Goal: Information Seeking & Learning: Learn about a topic

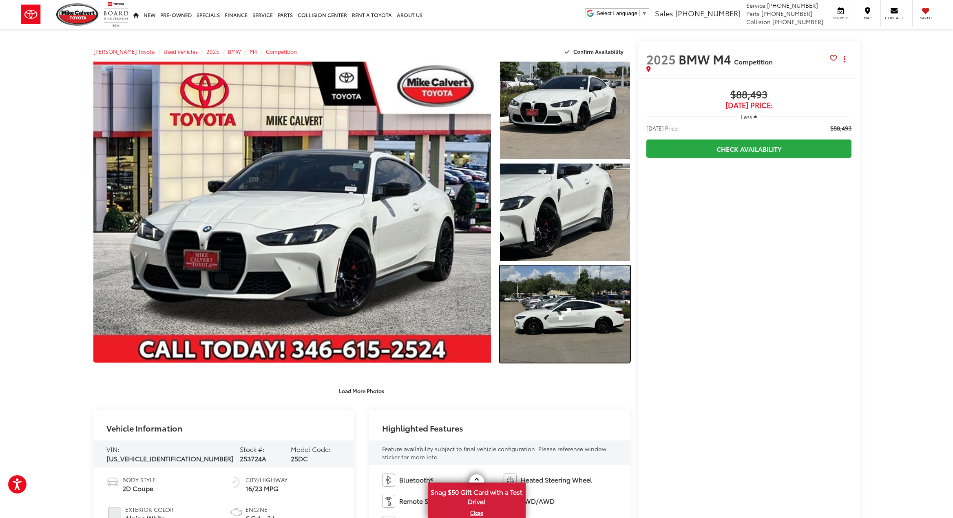
click at [538, 298] on link "Expand Photo 3" at bounding box center [565, 313] width 130 height 97
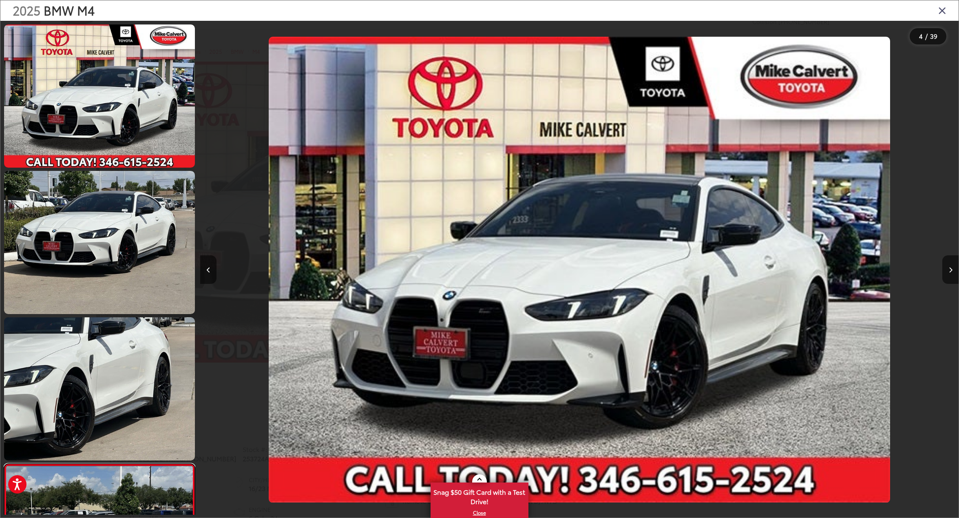
scroll to position [0, 2275]
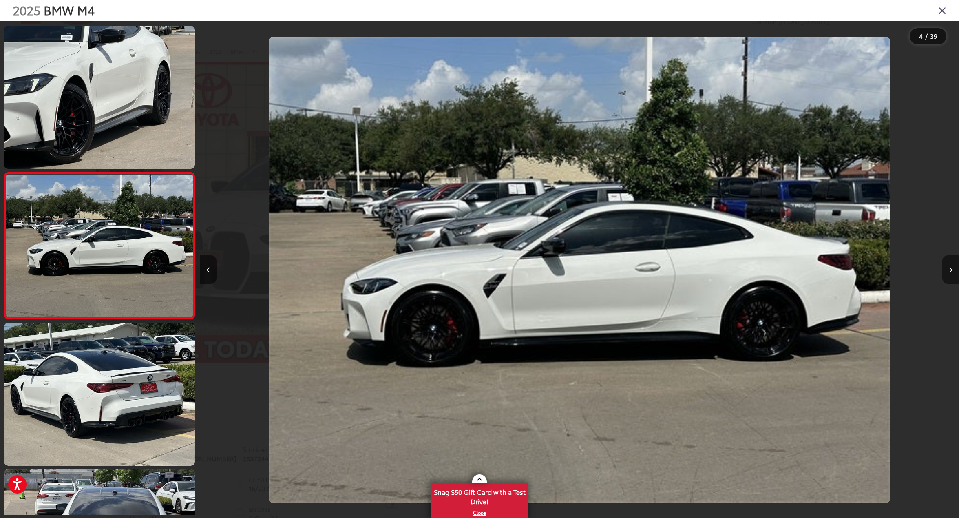
click at [950, 265] on button "Next image" at bounding box center [950, 269] width 16 height 29
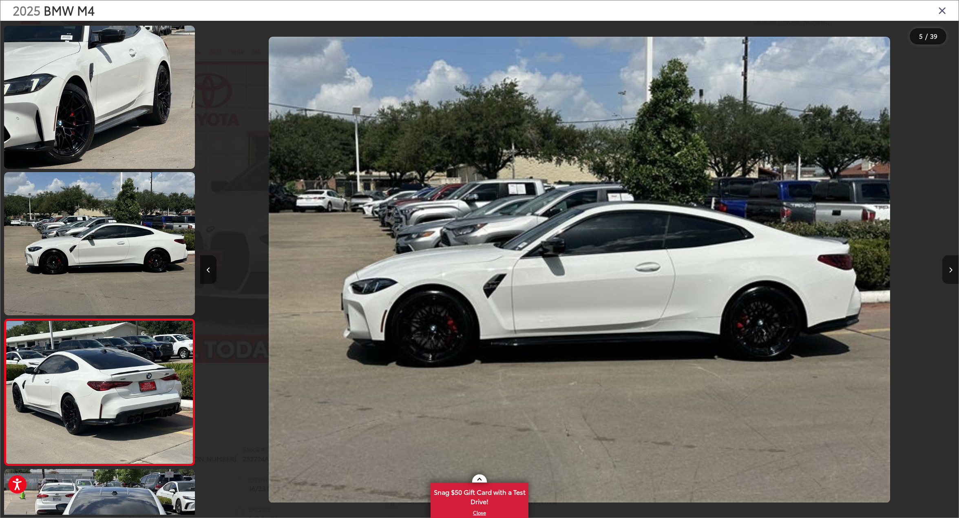
scroll to position [438, 0]
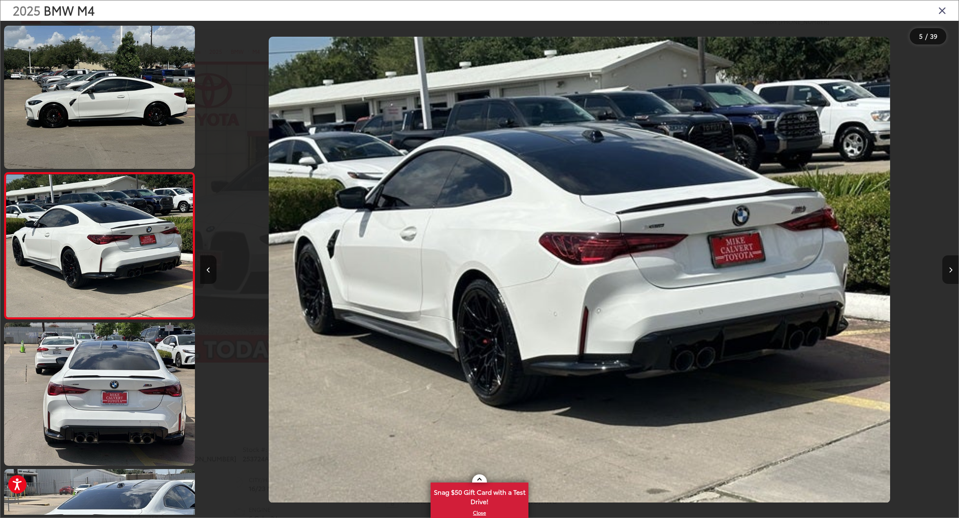
click at [951, 265] on button "Next image" at bounding box center [950, 269] width 16 height 29
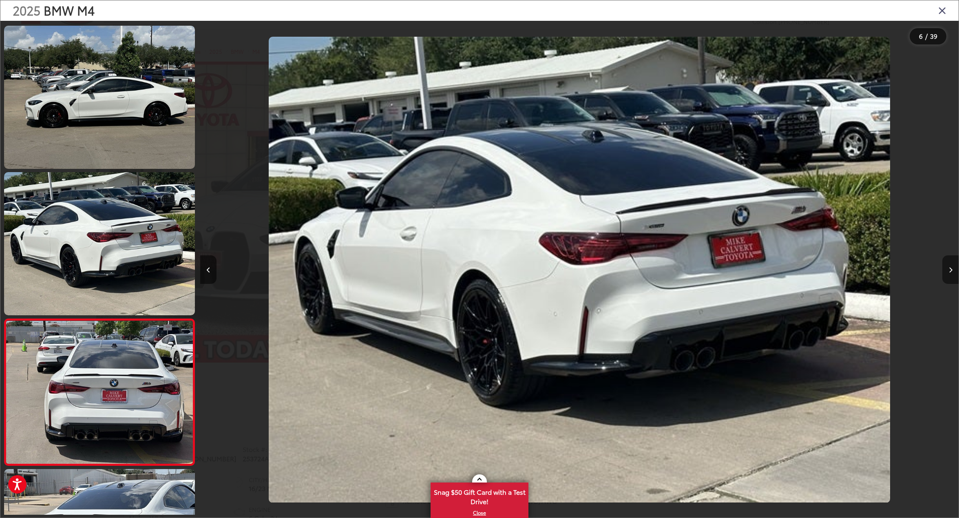
scroll to position [584, 0]
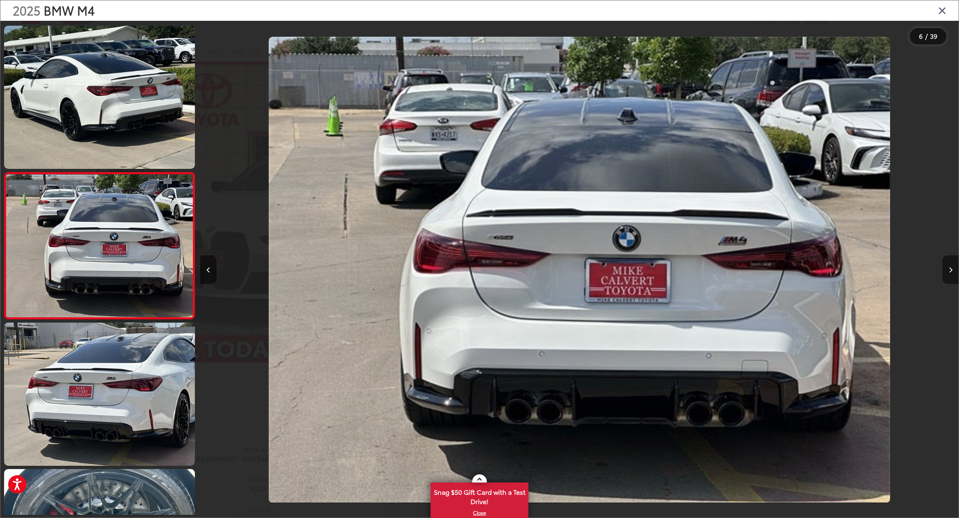
click at [951, 265] on button "Next image" at bounding box center [950, 269] width 16 height 29
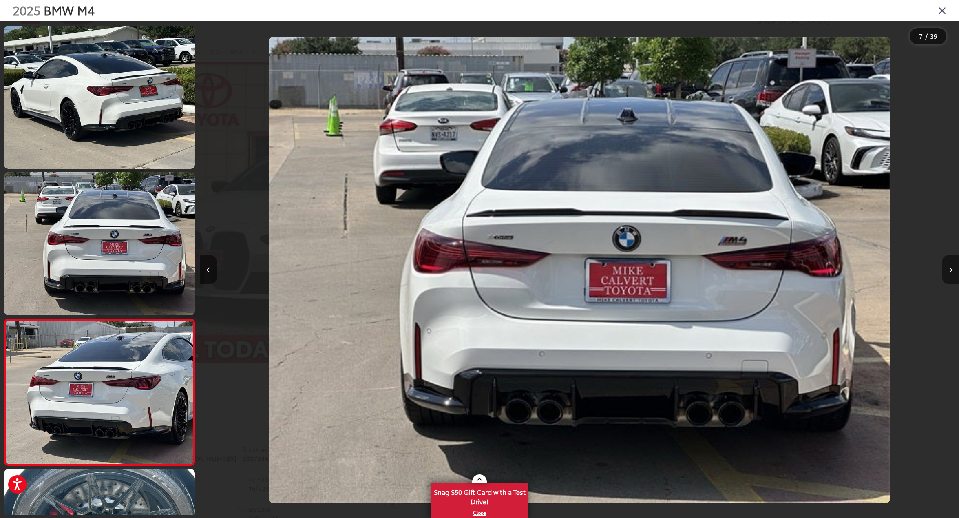
scroll to position [731, 0]
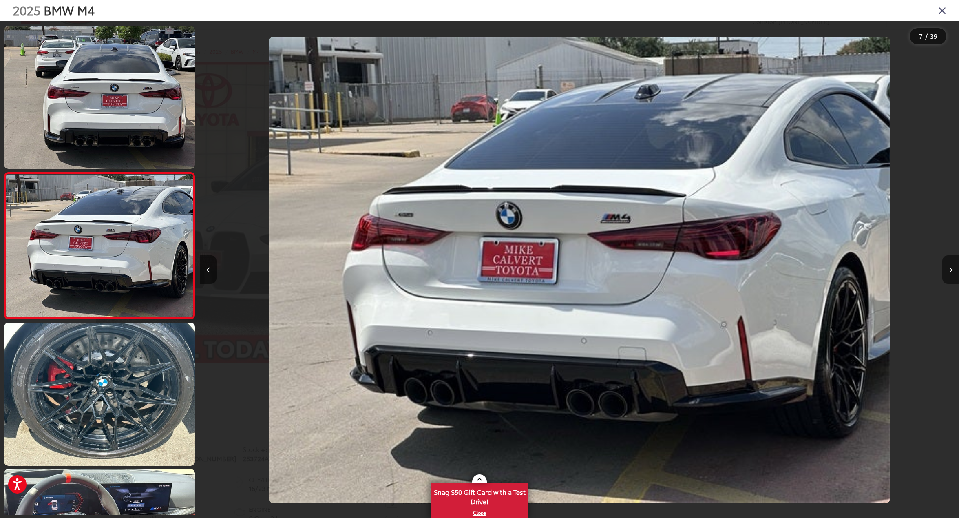
click at [951, 266] on button "Next image" at bounding box center [950, 269] width 16 height 29
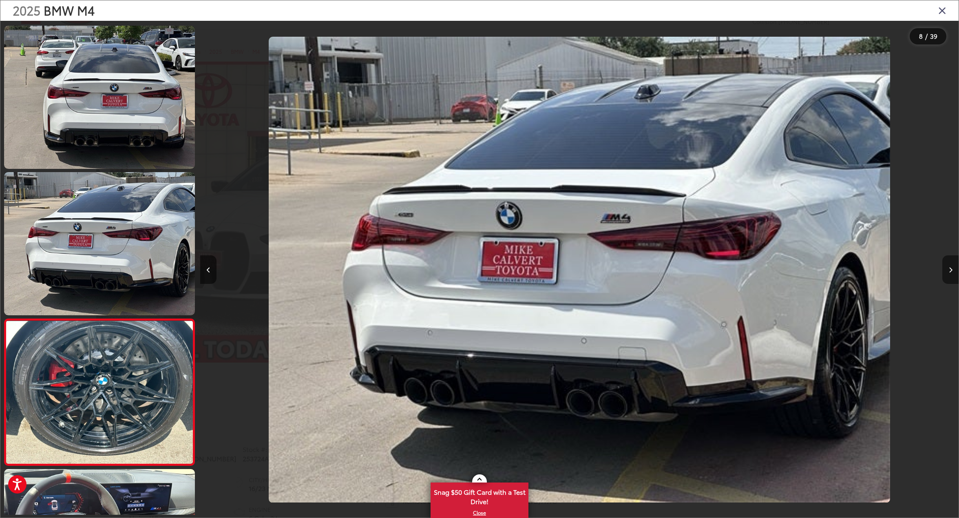
scroll to position [877, 0]
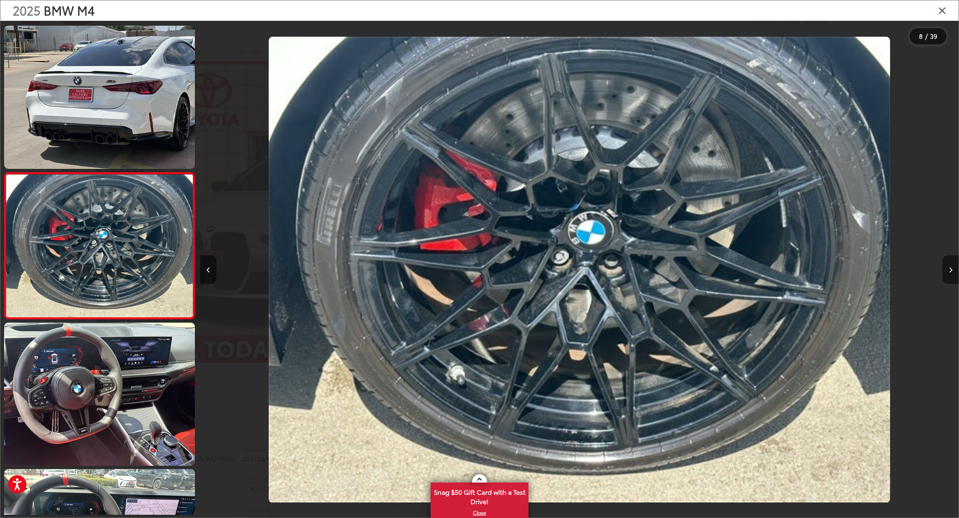
click at [951, 268] on icon "Next image" at bounding box center [951, 270] width 4 height 6
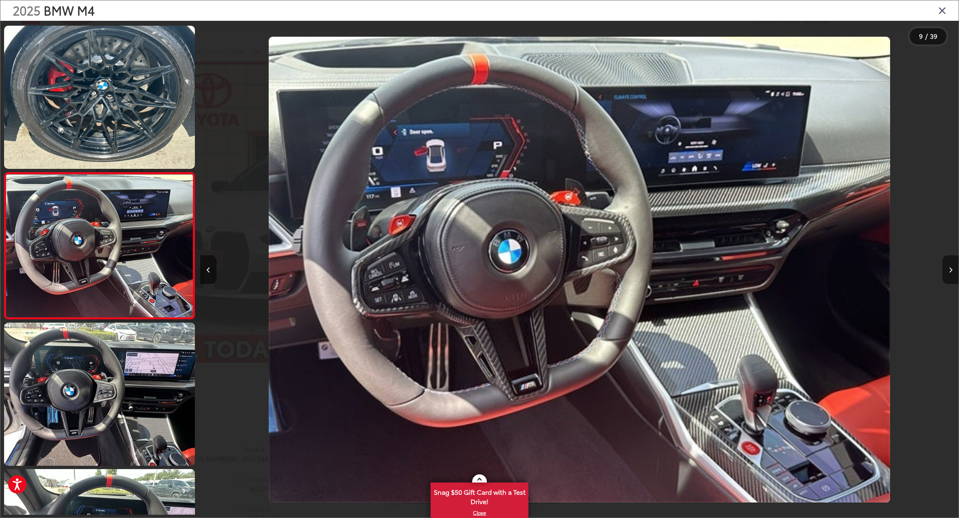
click at [951, 268] on icon "Next image" at bounding box center [951, 270] width 4 height 6
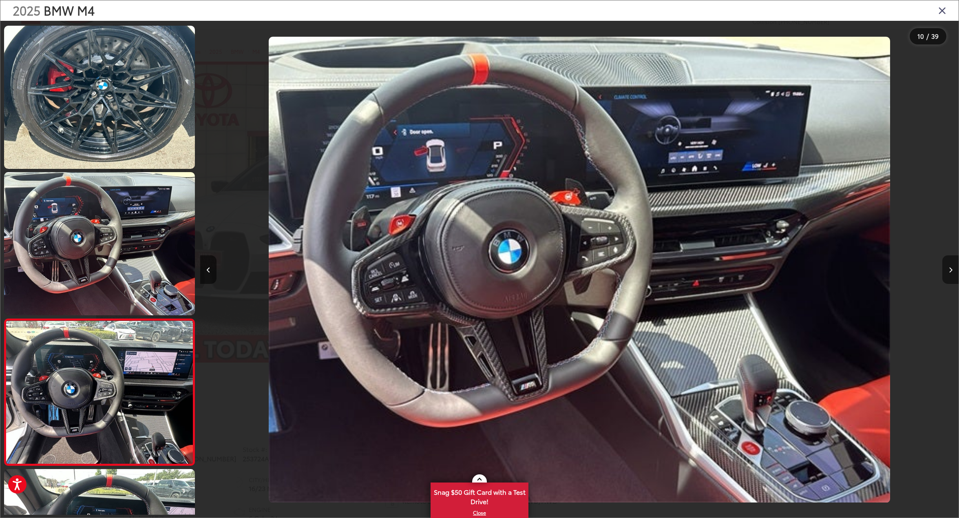
scroll to position [1170, 0]
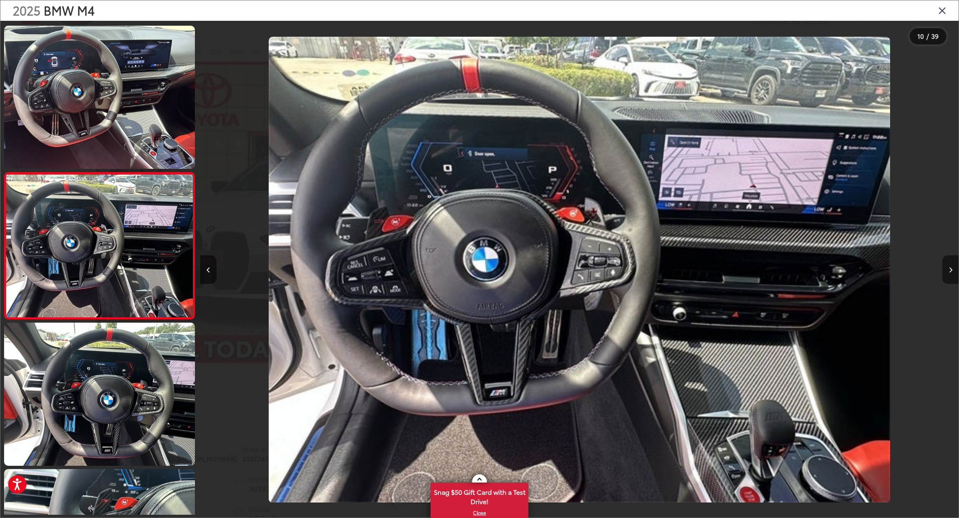
click at [951, 268] on icon "Next image" at bounding box center [951, 270] width 4 height 6
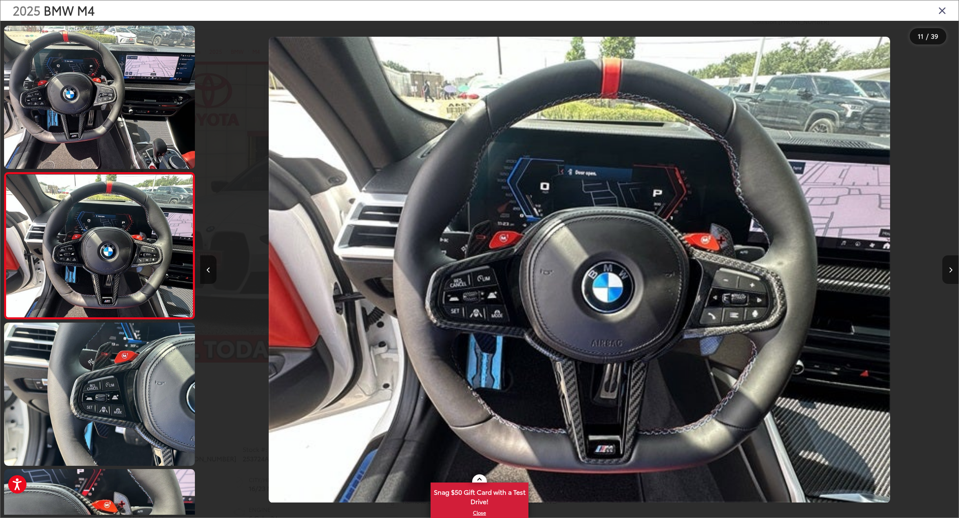
click at [951, 268] on icon "Next image" at bounding box center [951, 270] width 4 height 6
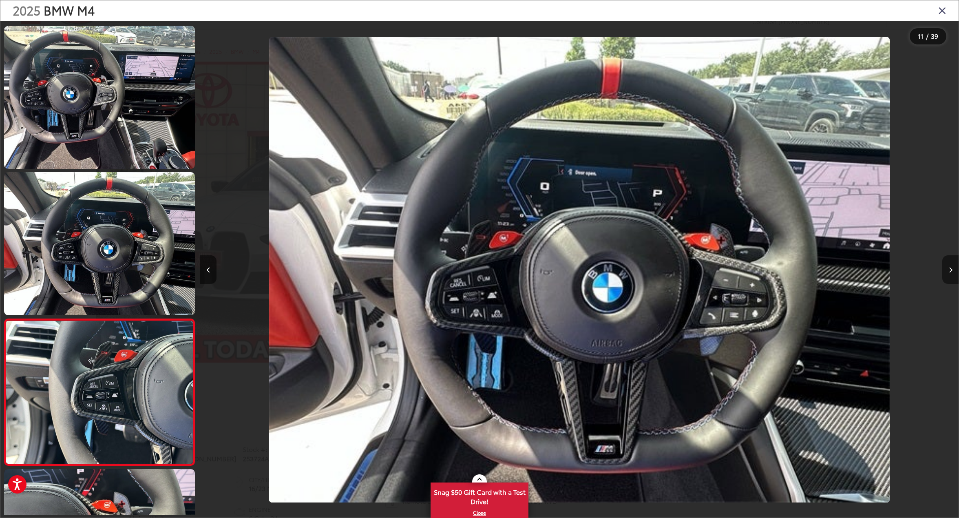
scroll to position [1462, 0]
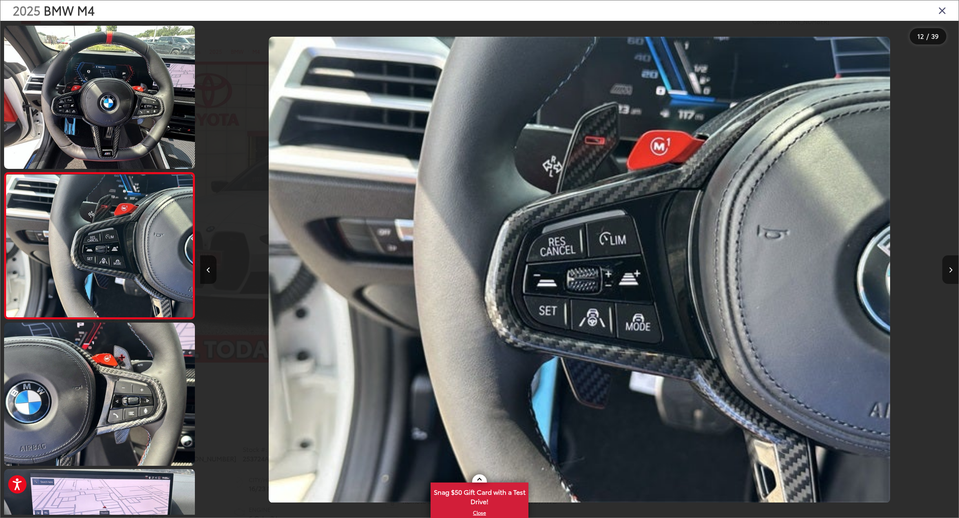
click at [951, 268] on icon "Next image" at bounding box center [951, 270] width 4 height 6
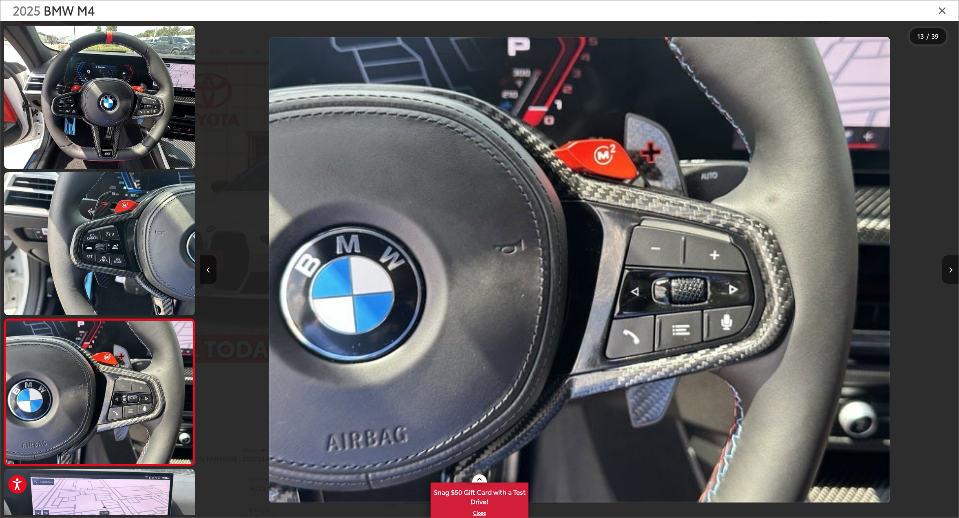
scroll to position [1609, 0]
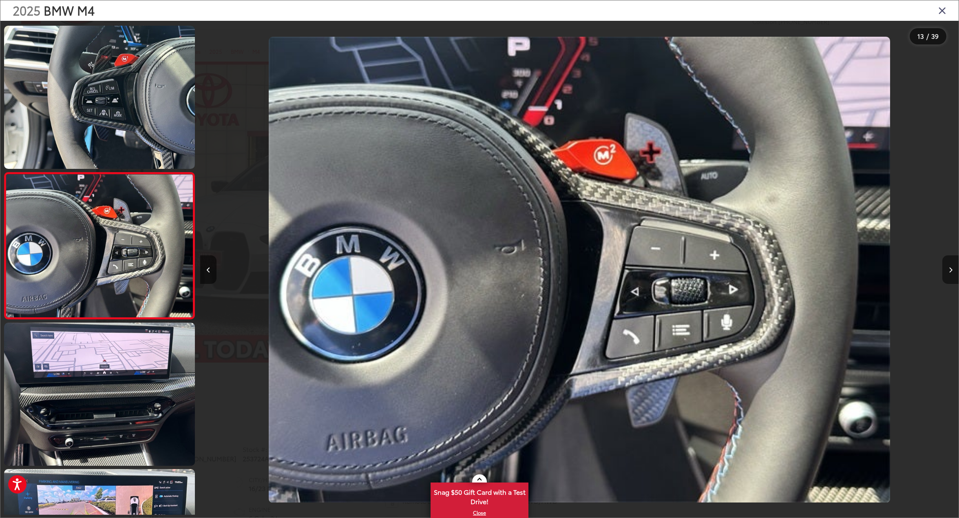
click at [951, 268] on icon "Next image" at bounding box center [951, 270] width 4 height 6
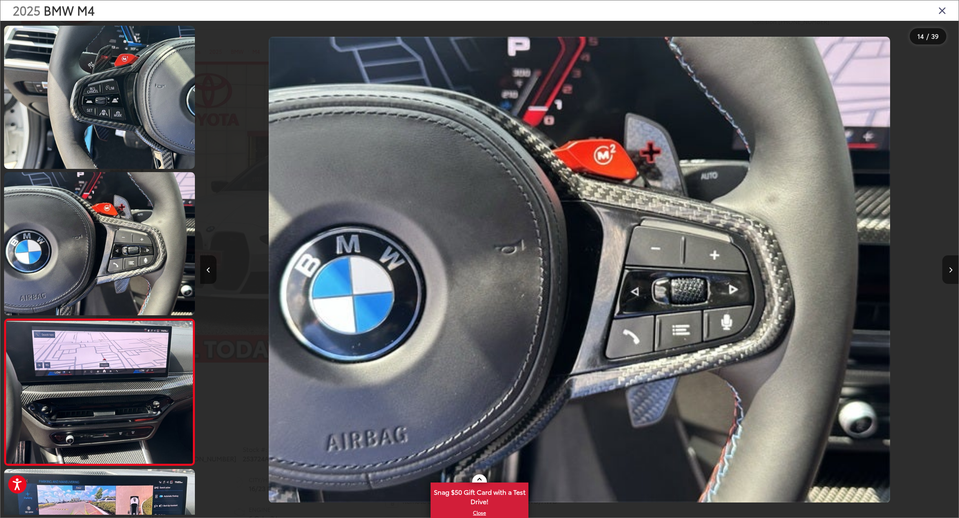
scroll to position [1755, 0]
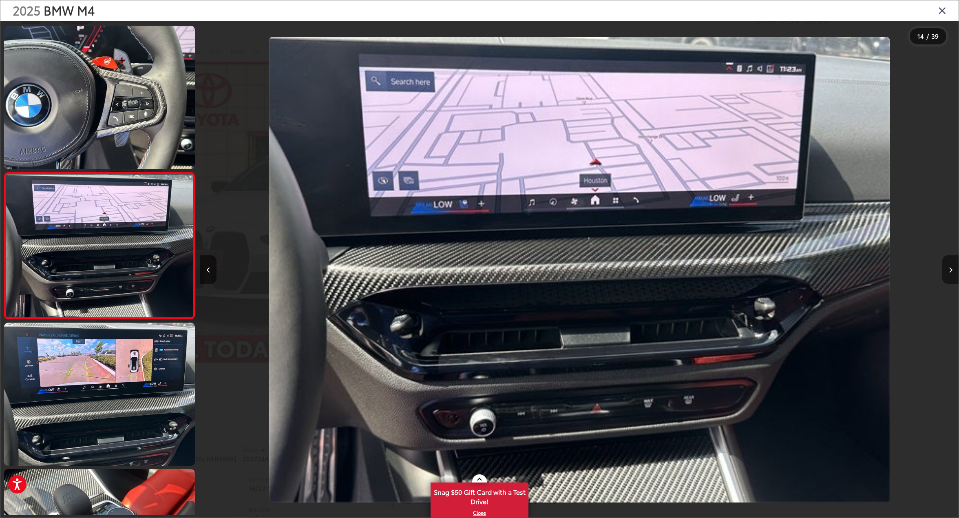
click at [951, 268] on icon "Next image" at bounding box center [951, 270] width 4 height 6
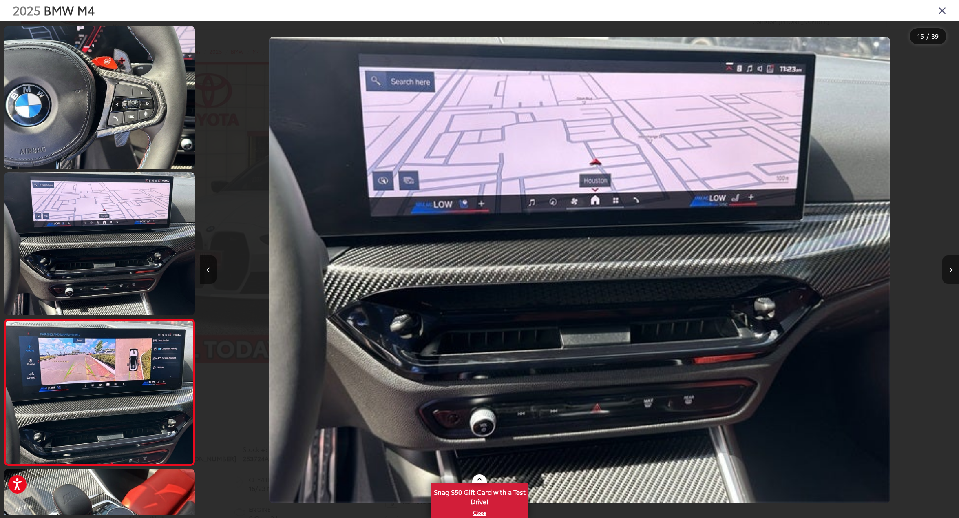
scroll to position [1901, 0]
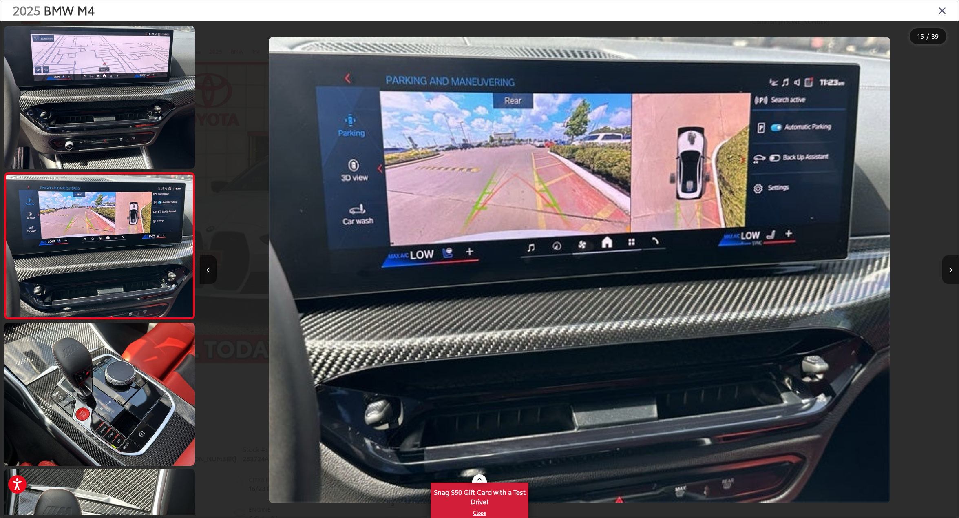
click at [951, 268] on icon "Next image" at bounding box center [951, 270] width 4 height 6
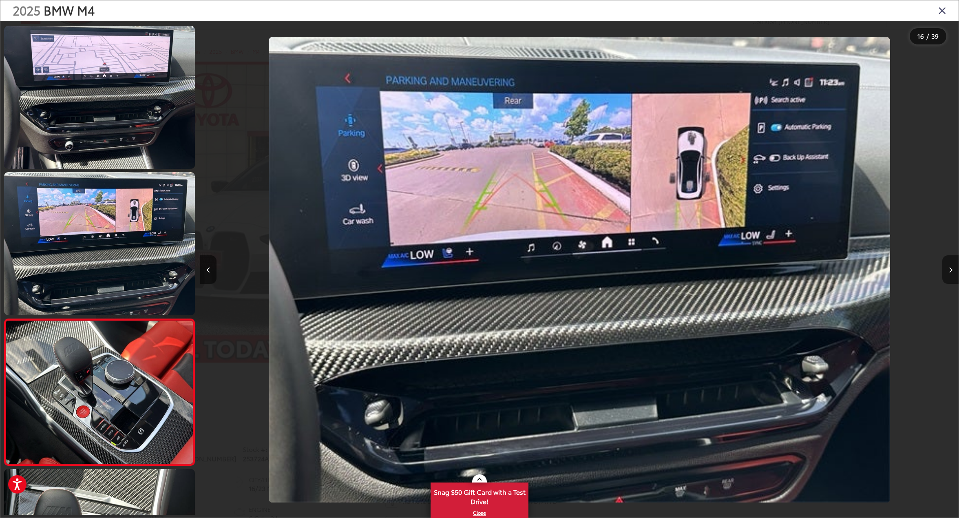
scroll to position [2048, 0]
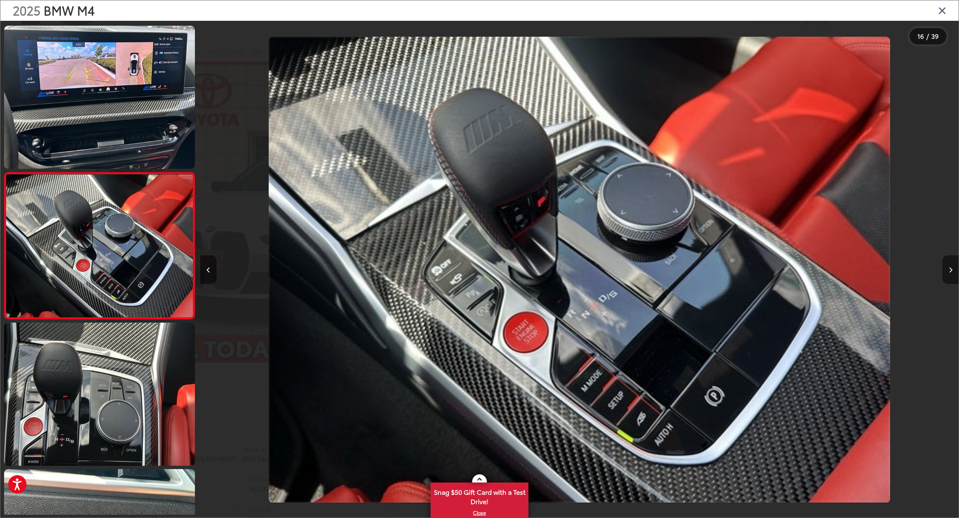
click at [951, 268] on icon "Next image" at bounding box center [951, 270] width 4 height 6
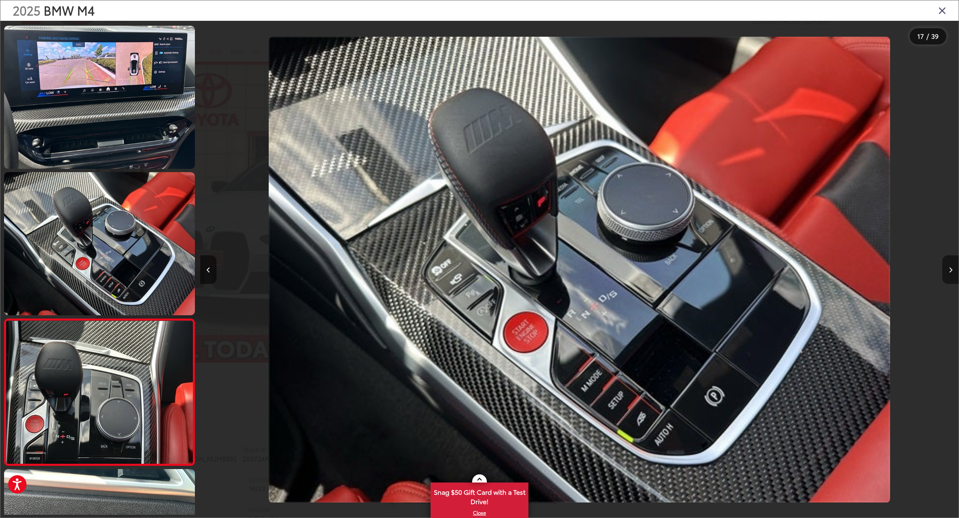
scroll to position [0, 0]
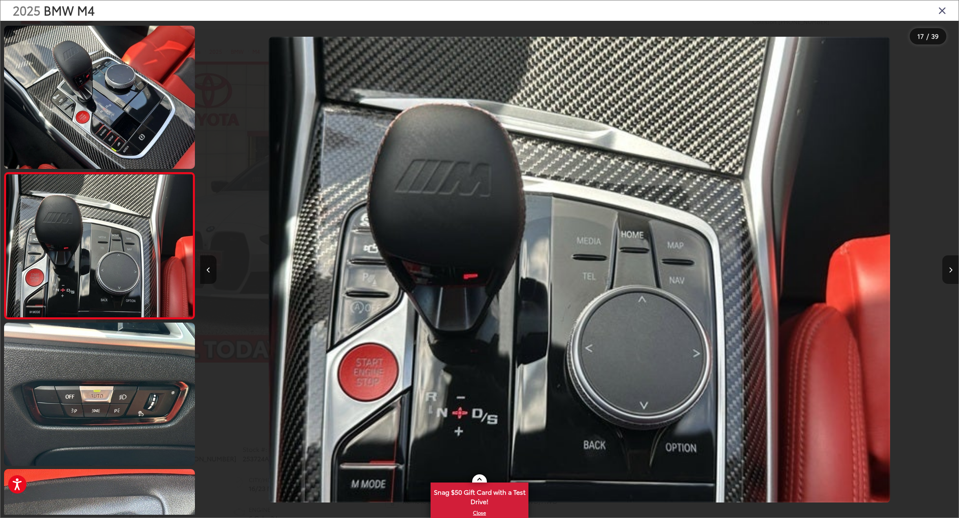
click at [951, 268] on icon "Next image" at bounding box center [951, 270] width 4 height 6
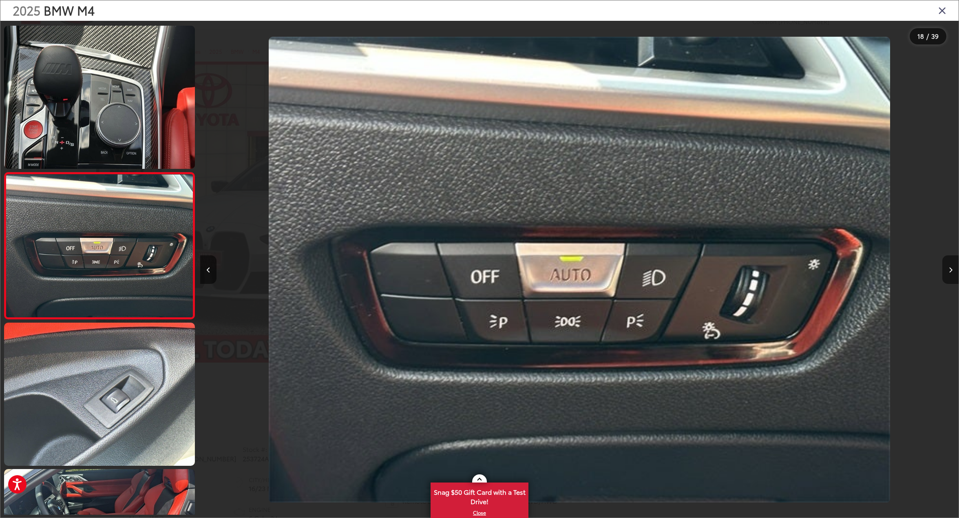
click at [951, 268] on icon "Next image" at bounding box center [951, 270] width 4 height 6
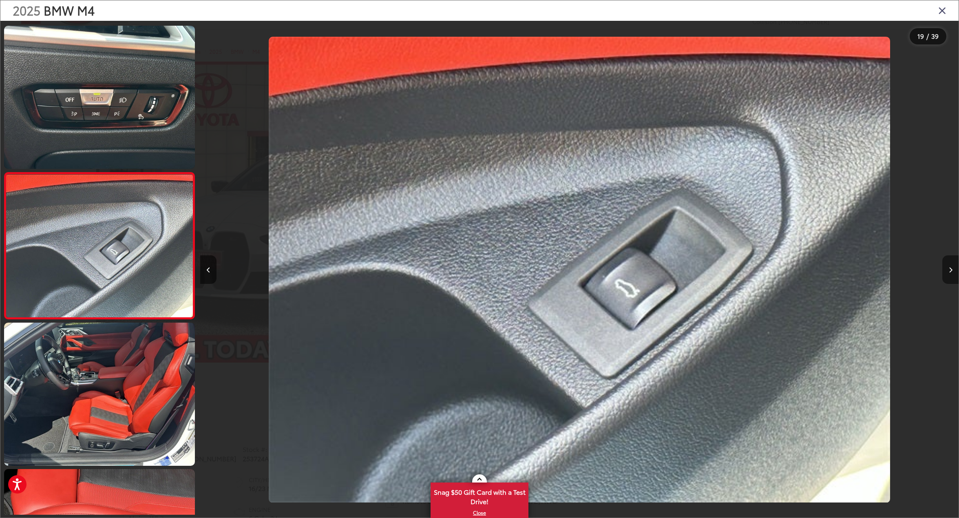
click at [951, 268] on icon "Next image" at bounding box center [951, 270] width 4 height 6
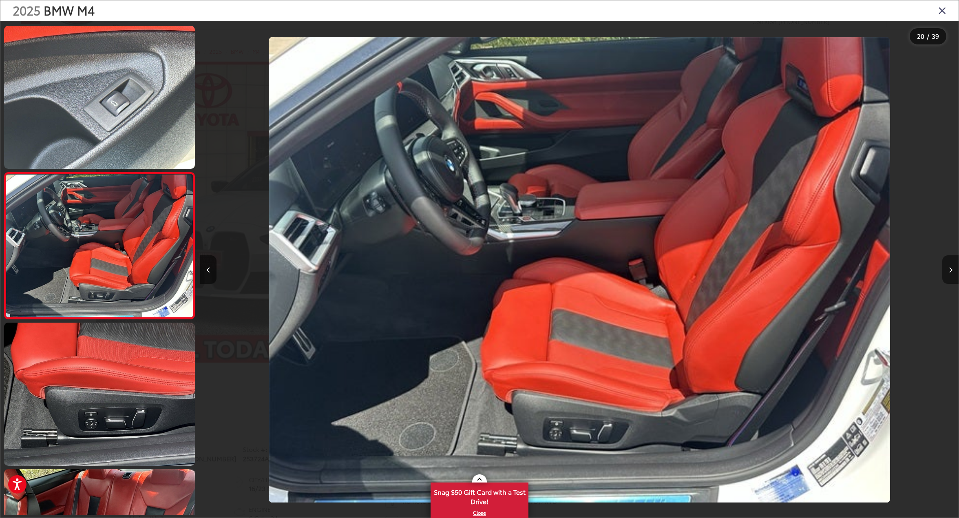
click at [951, 268] on icon "Next image" at bounding box center [951, 270] width 4 height 6
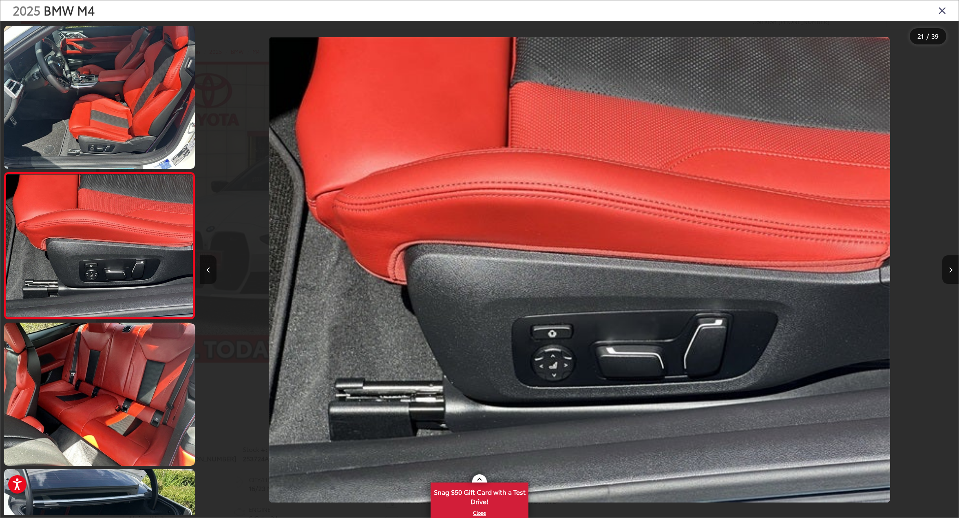
click at [212, 267] on button "Previous image" at bounding box center [208, 269] width 16 height 29
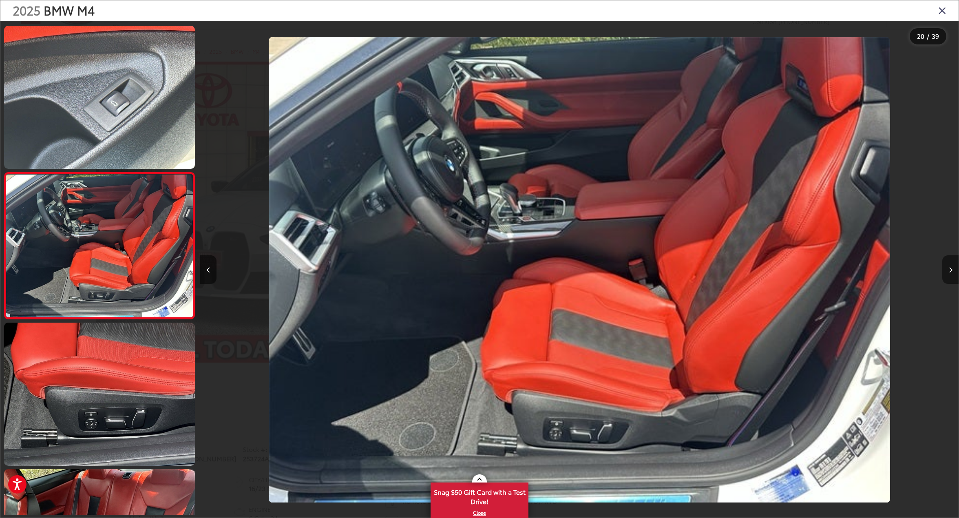
click at [952, 271] on button "Next image" at bounding box center [950, 269] width 16 height 29
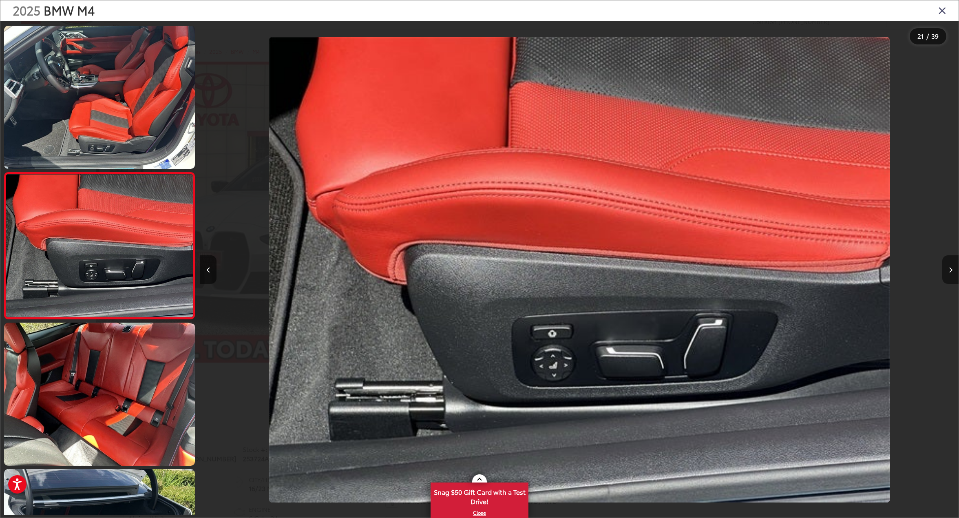
click at [952, 271] on button "Next image" at bounding box center [950, 269] width 16 height 29
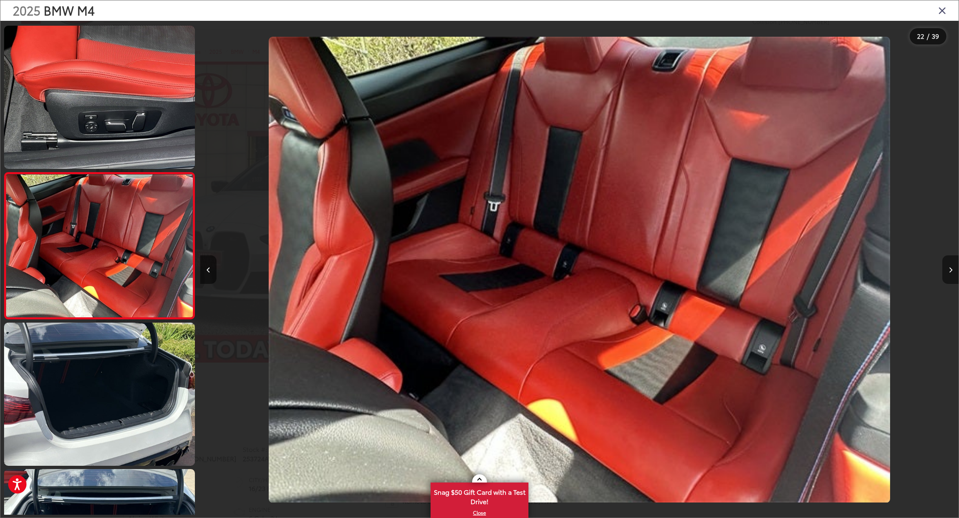
click at [952, 271] on button "Next image" at bounding box center [950, 269] width 16 height 29
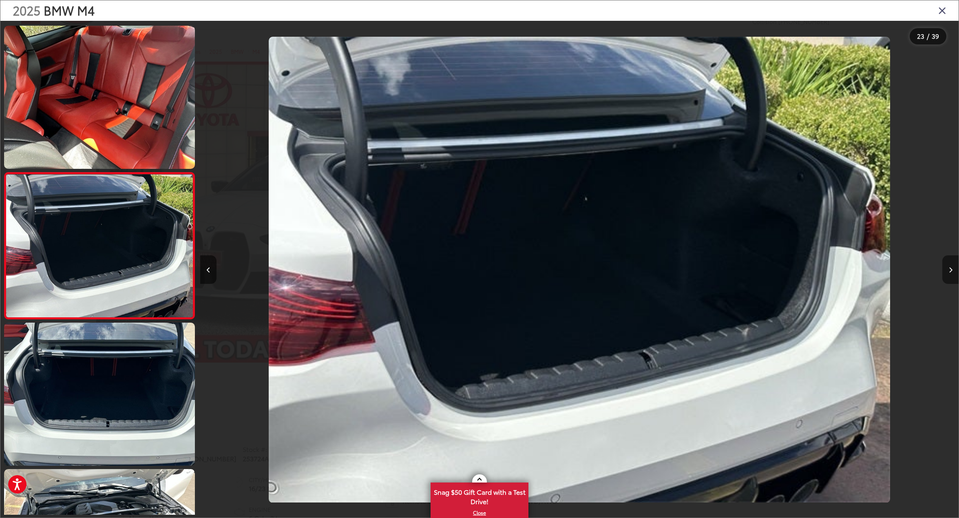
click at [952, 271] on button "Next image" at bounding box center [950, 269] width 16 height 29
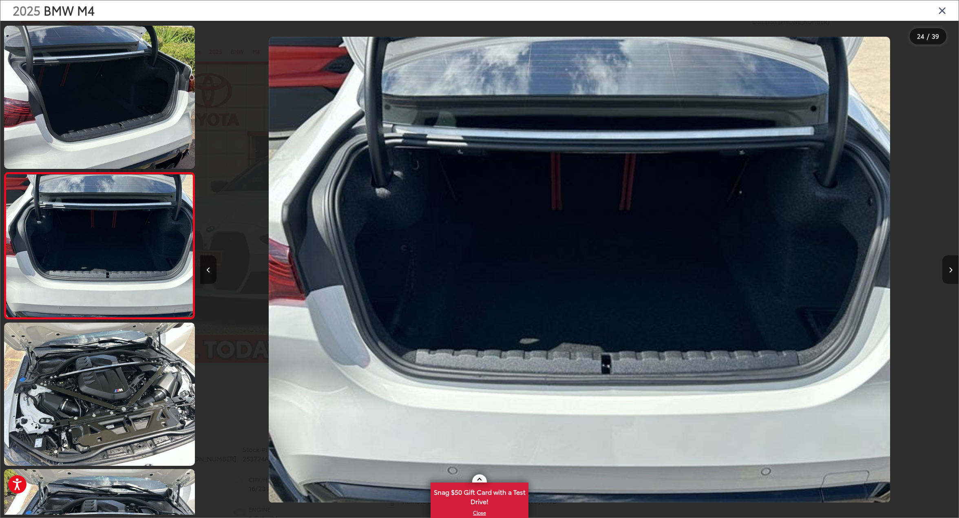
click at [952, 271] on button "Next image" at bounding box center [950, 269] width 16 height 29
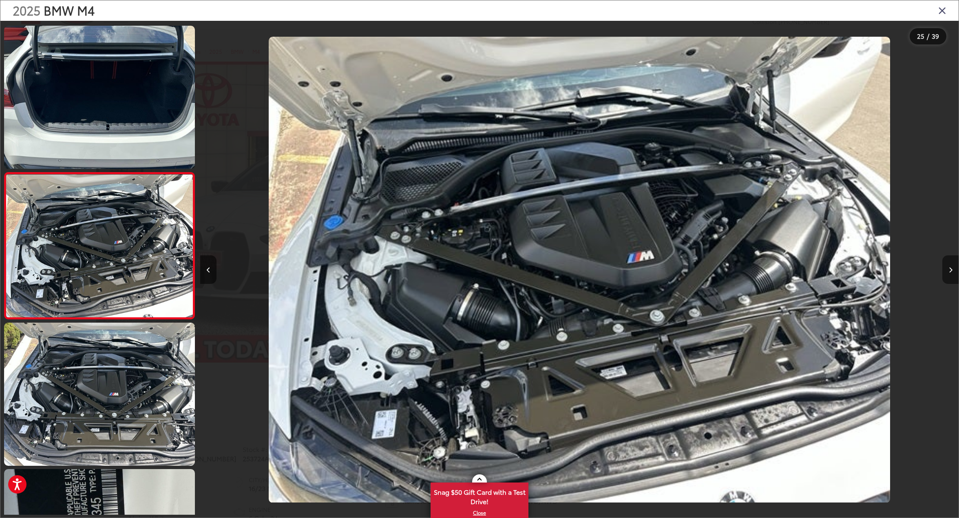
click at [952, 271] on button "Next image" at bounding box center [950, 269] width 16 height 29
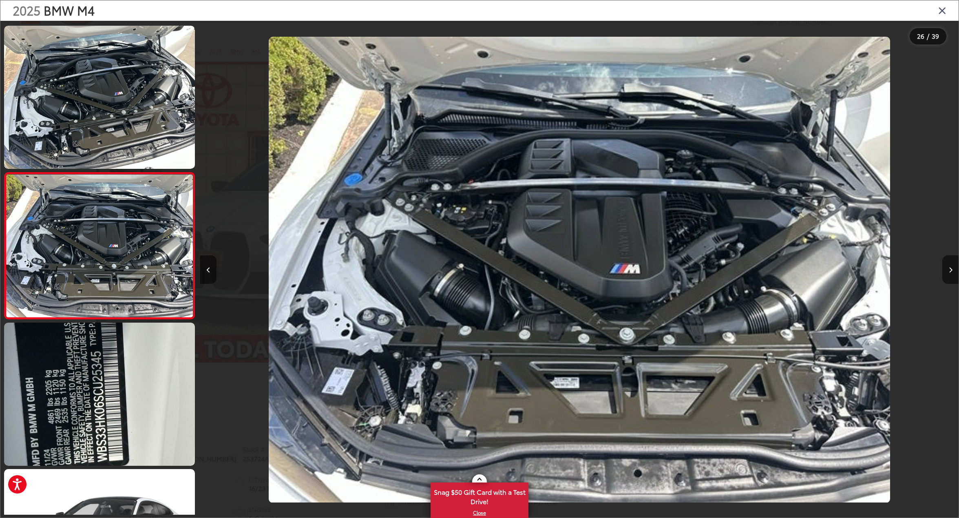
click at [941, 13] on icon "Close gallery" at bounding box center [942, 10] width 8 height 11
